Goal: Task Accomplishment & Management: Manage account settings

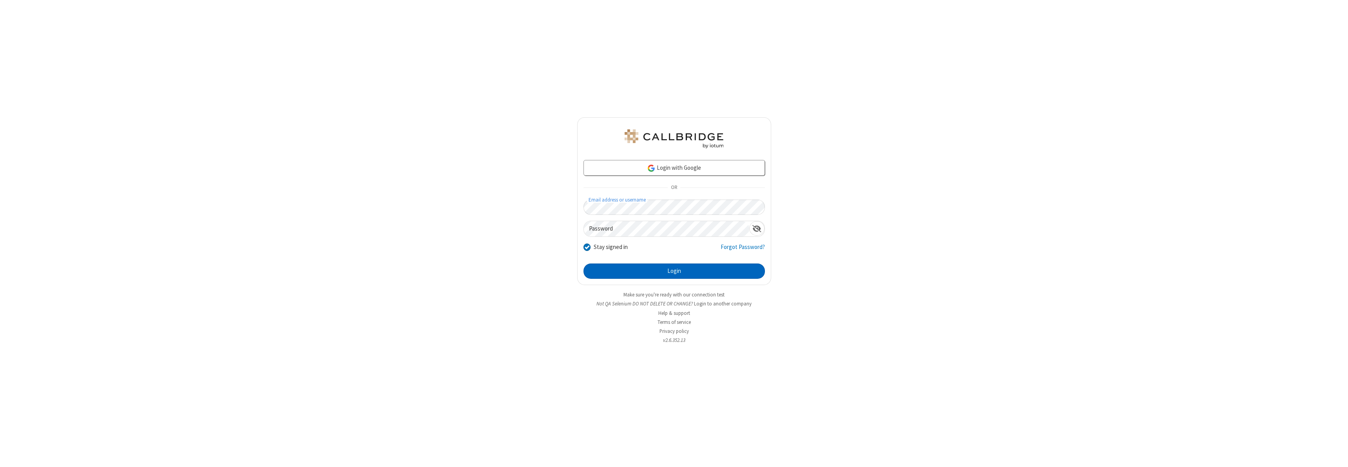
click at [674, 271] on button "Login" at bounding box center [673, 271] width 181 height 16
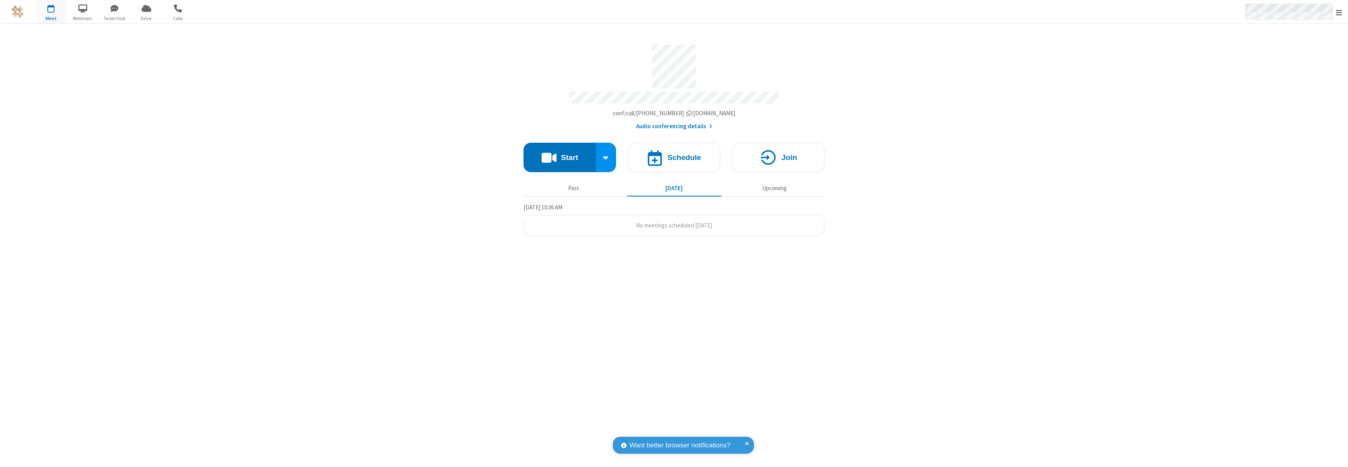
click at [1339, 12] on span "Open menu" at bounding box center [1339, 13] width 6 height 8
click at [1296, 52] on div "Settings" at bounding box center [1293, 52] width 109 height 21
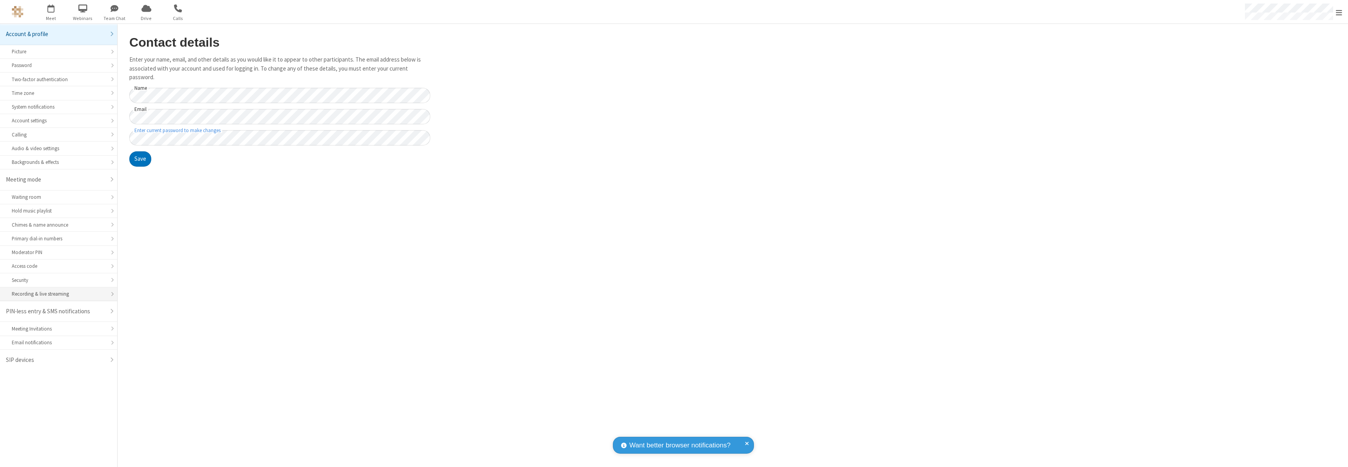
click at [58, 294] on div "Recording & live streaming" at bounding box center [59, 293] width 94 height 7
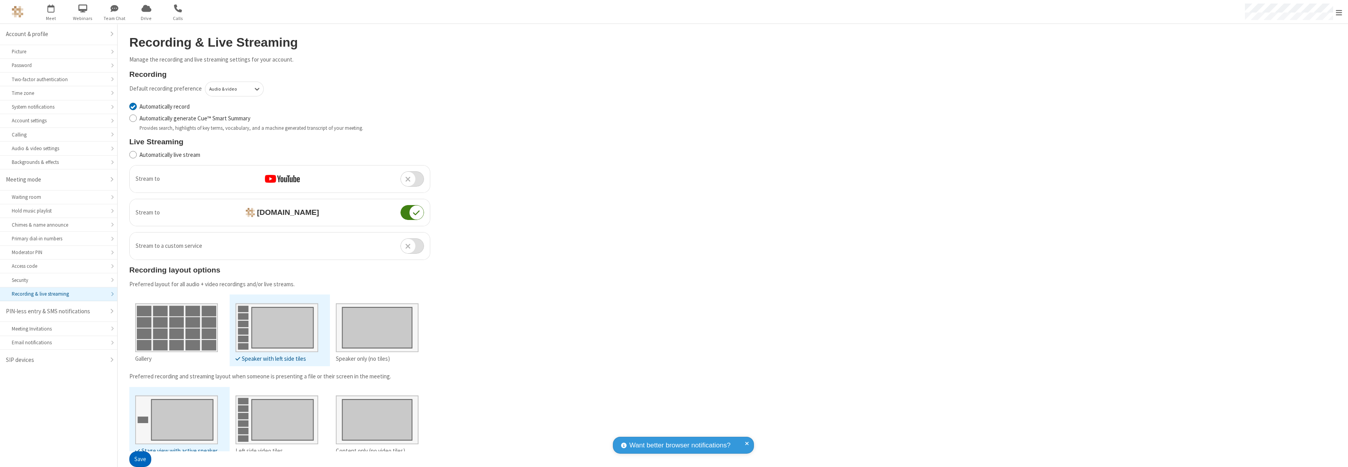
click at [140, 459] on button "Save" at bounding box center [140, 459] width 22 height 16
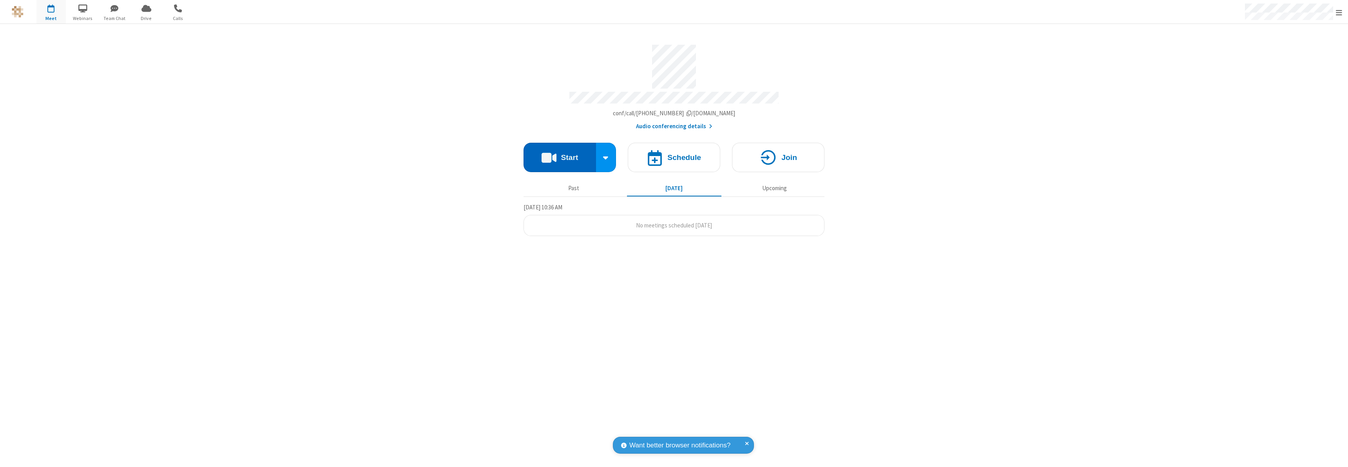
click at [560, 154] on button "Start" at bounding box center [560, 157] width 72 height 29
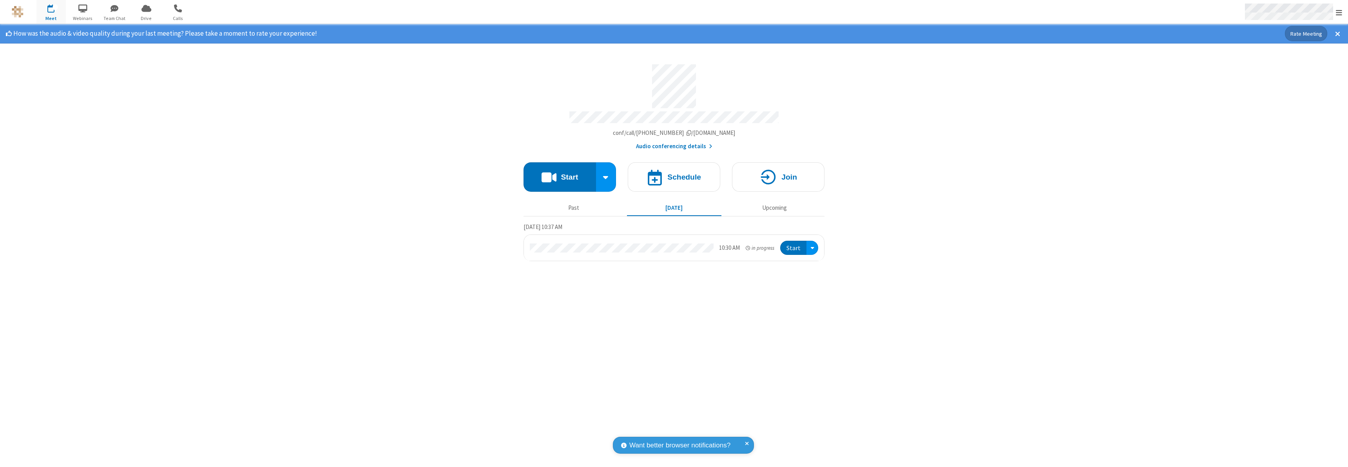
click at [1339, 12] on span "Open menu" at bounding box center [1339, 13] width 6 height 8
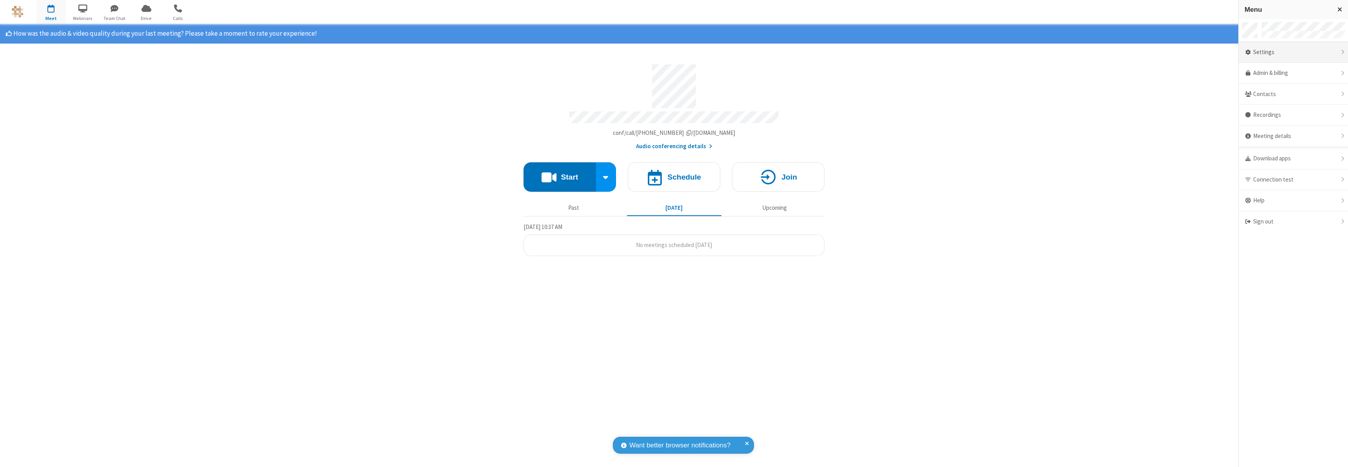
click at [1289, 52] on div "Settings" at bounding box center [1293, 52] width 109 height 21
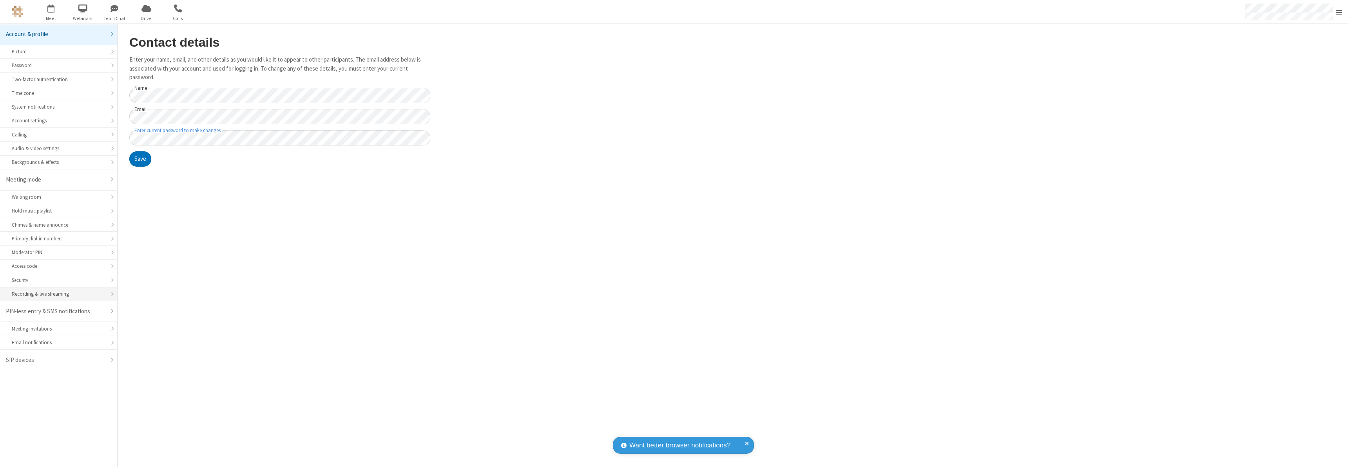
click at [58, 294] on div "Recording & live streaming" at bounding box center [59, 293] width 94 height 7
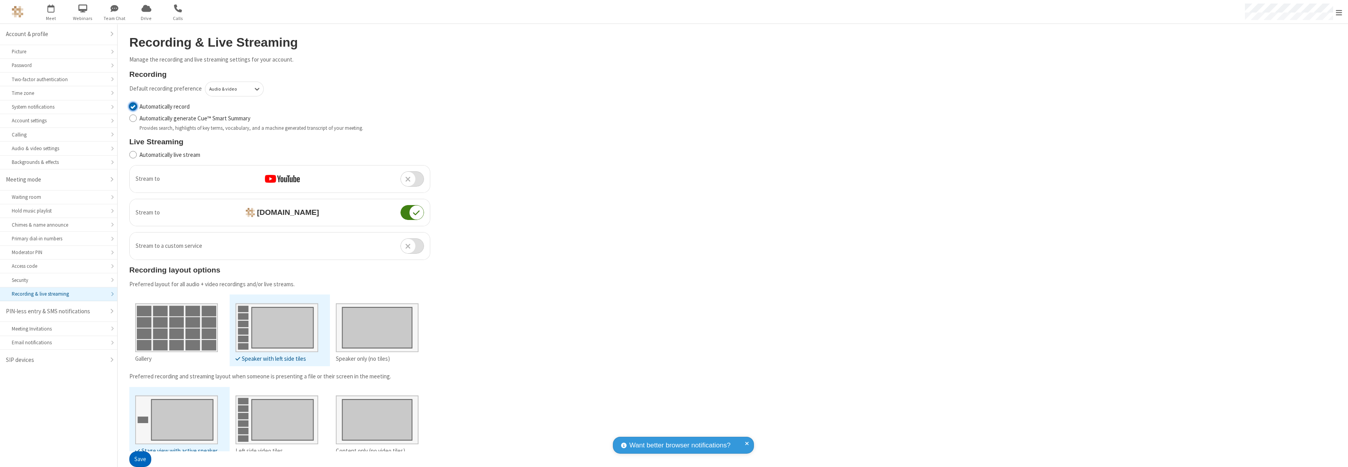
click at [133, 106] on input "Automatically record" at bounding box center [132, 106] width 7 height 8
checkbox input "false"
click at [140, 451] on button "Save" at bounding box center [140, 459] width 22 height 16
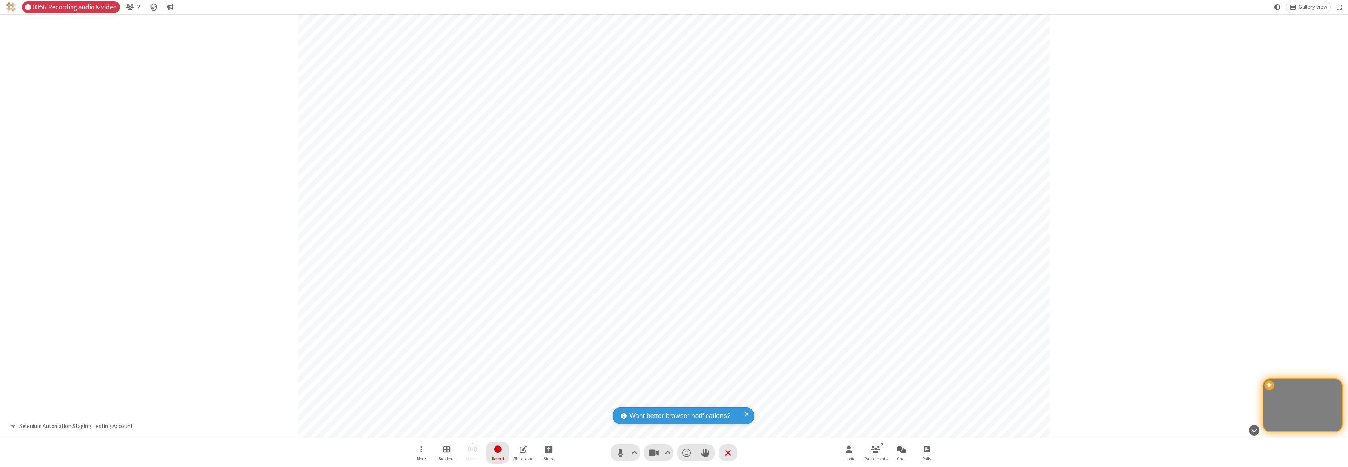
click at [498, 452] on span "Stop recording" at bounding box center [497, 449] width 9 height 10
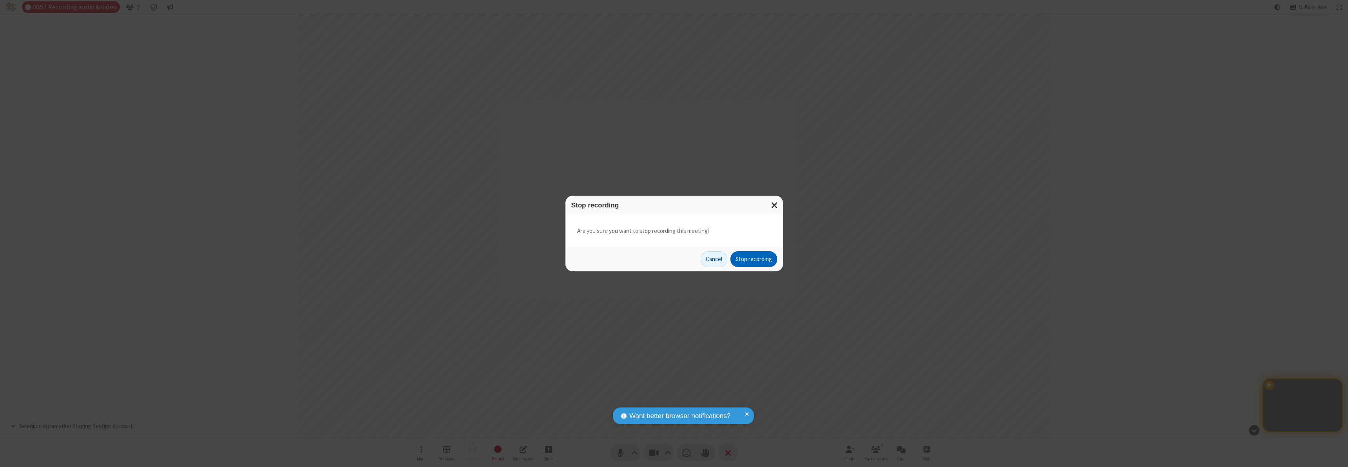
click at [754, 259] on button "Stop recording" at bounding box center [753, 259] width 47 height 16
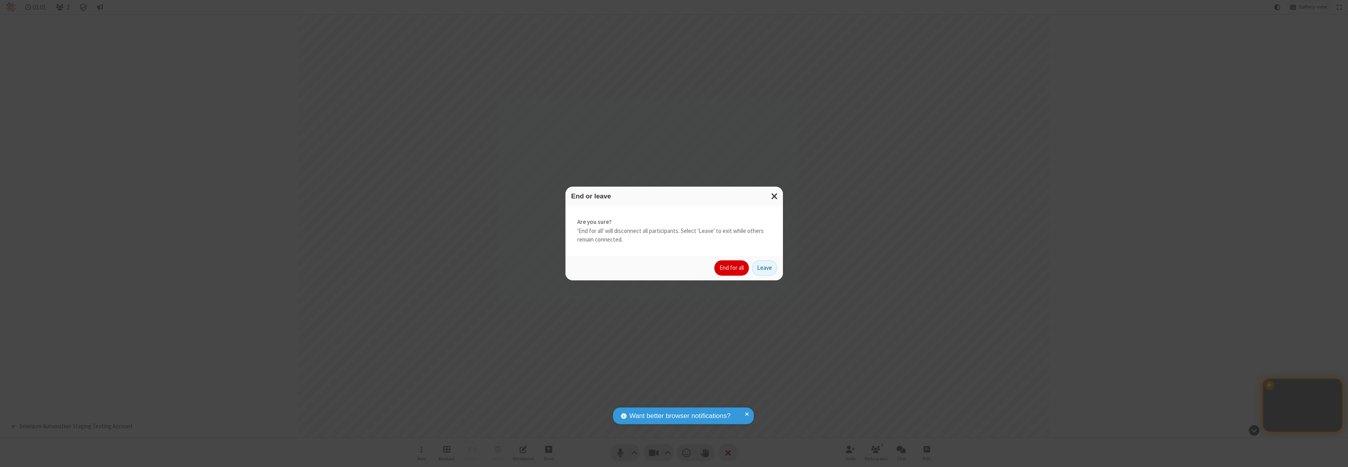
click at [732, 268] on button "End for all" at bounding box center [731, 268] width 34 height 16
